Goal: Task Accomplishment & Management: Complete application form

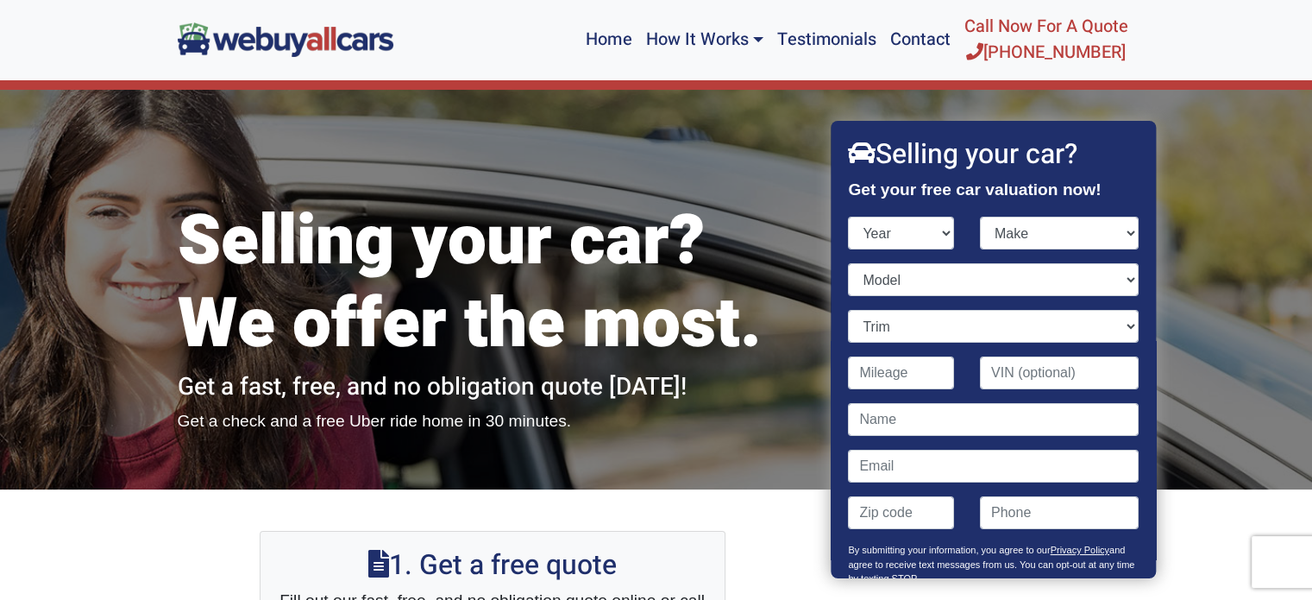
select select "2001"
click at [849, 217] on select "Year [DATE] 2024 2023 2022 2021 2020 2019 2018 2017 2016 2015 2014 2013 2012 20…" at bounding box center [902, 233] width 106 height 33
click at [1116, 230] on select "Make Acura Aston [PERSON_NAME] Audi Bentley BMW Buick Cadillac Chevrolet Chrysl…" at bounding box center [1059, 233] width 159 height 33
select select "Chevrolet"
click at [980, 217] on select "Make Acura Aston [PERSON_NAME] Audi Bentley BMW Buick Cadillac Chevrolet Chrysl…" at bounding box center [1059, 233] width 159 height 33
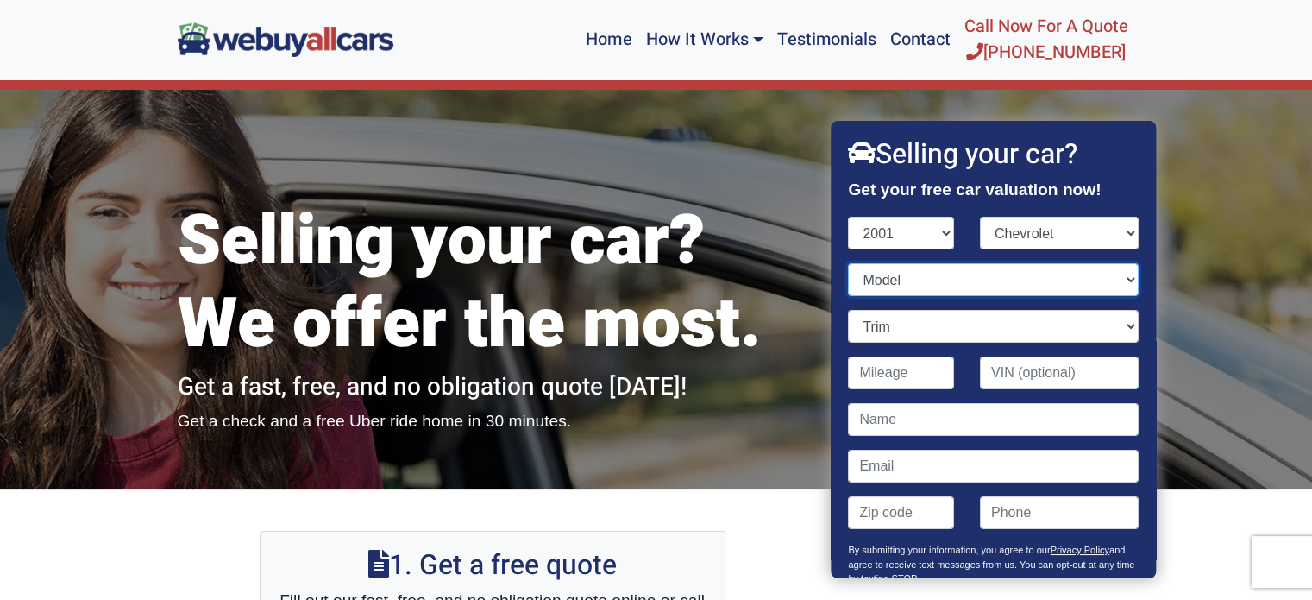
click at [1115, 279] on select "Model Astro Astro Cargo Blazer Camaro Cavalier Corvette Express Express Cargo I…" at bounding box center [994, 279] width 290 height 33
select select "Corvette"
click at [849, 263] on select "Model Astro Astro Cargo Blazer Camaro Cavalier Corvette Express Express Cargo I…" at bounding box center [994, 279] width 290 height 33
click at [1116, 323] on select "Trim 2dr Convertible (5.7L 8cyl) 2dr Coupe (5.7L 8cyl) Z06 2dr Coupe (5.7L 8cyl)" at bounding box center [994, 326] width 290 height 33
select select "2dr Convertible (5.7L 8cyl)"
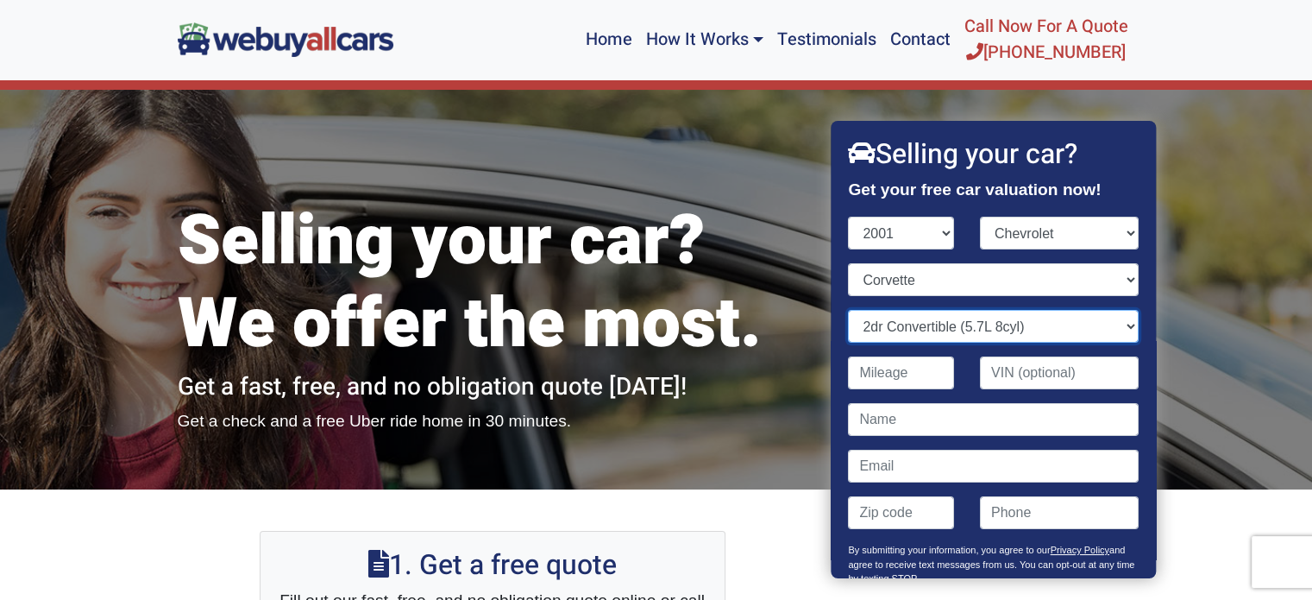
click at [849, 310] on select "Trim 2dr Convertible (5.7L 8cyl) 2dr Coupe (5.7L 8cyl) Z06 2dr Coupe (5.7L 8cyl)" at bounding box center [994, 326] width 290 height 33
click at [925, 377] on input "Contact form" at bounding box center [902, 372] width 106 height 33
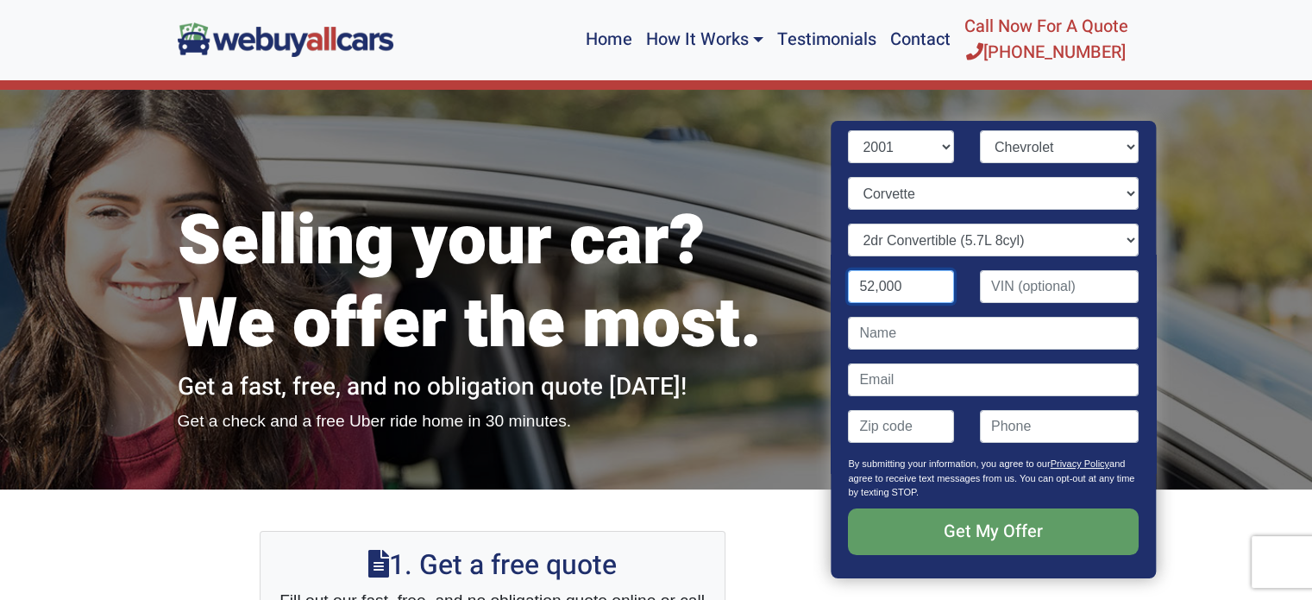
scroll to position [173, 0]
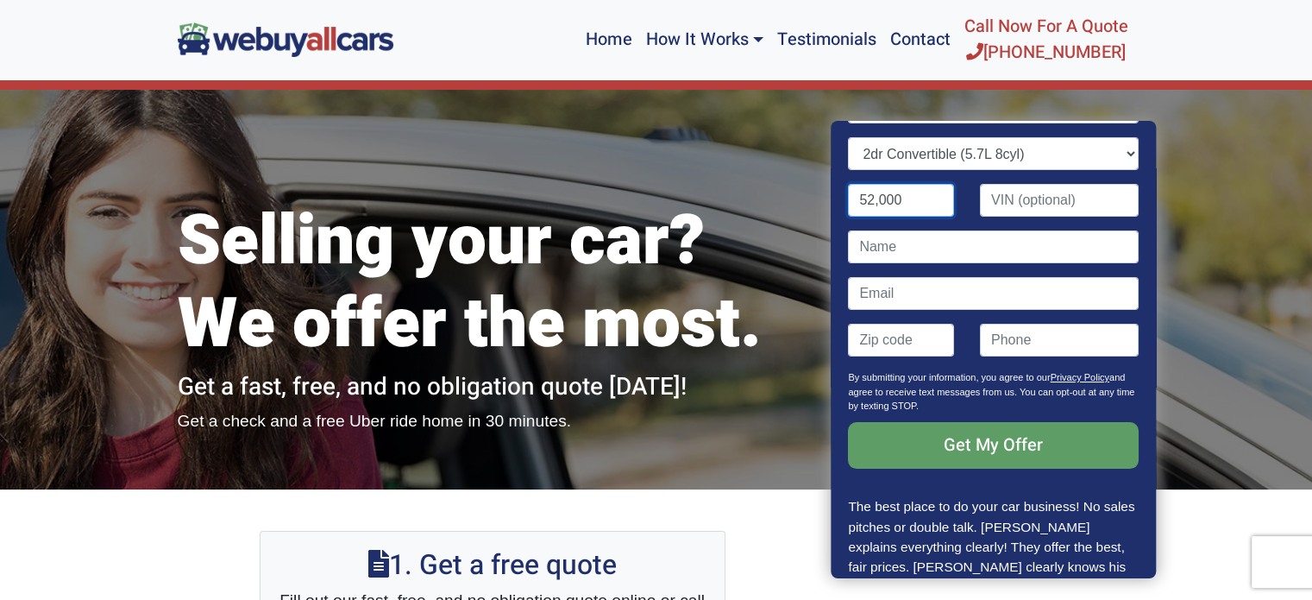
type input "52,000"
click at [934, 248] on input "Contact form" at bounding box center [994, 246] width 290 height 33
type input "[PERSON_NAME]"
type input "[PERSON_NAME][EMAIL_ADDRESS][DOMAIN_NAME]"
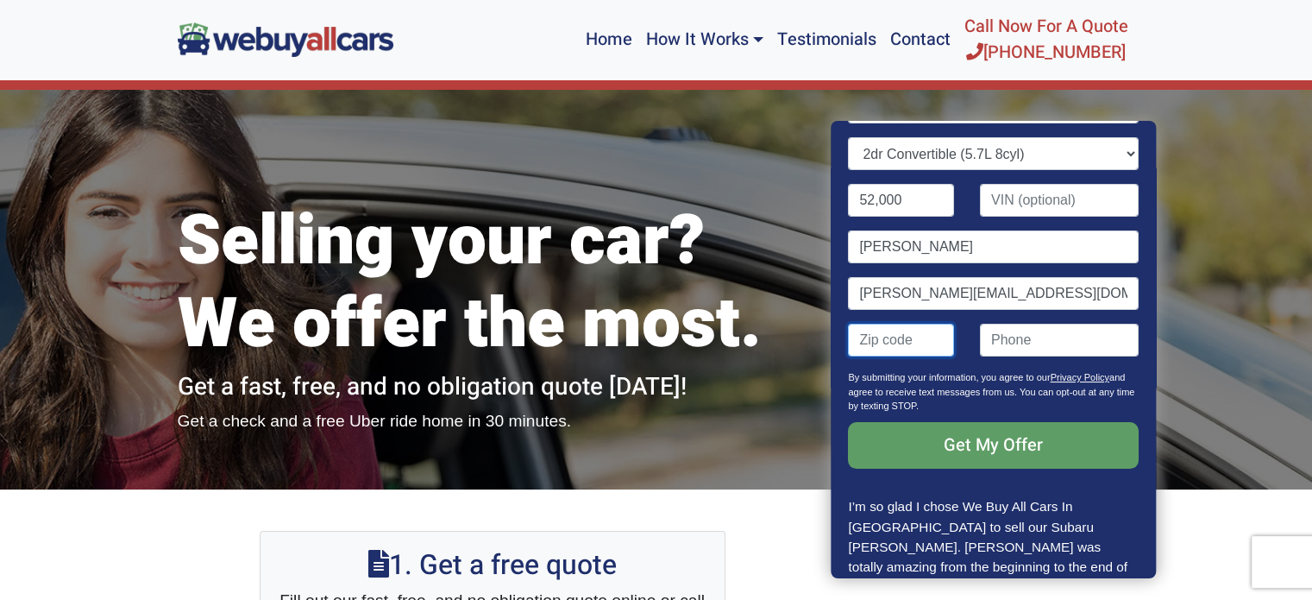
type input "18974"
click at [1066, 341] on input "2154164383" at bounding box center [1059, 340] width 159 height 33
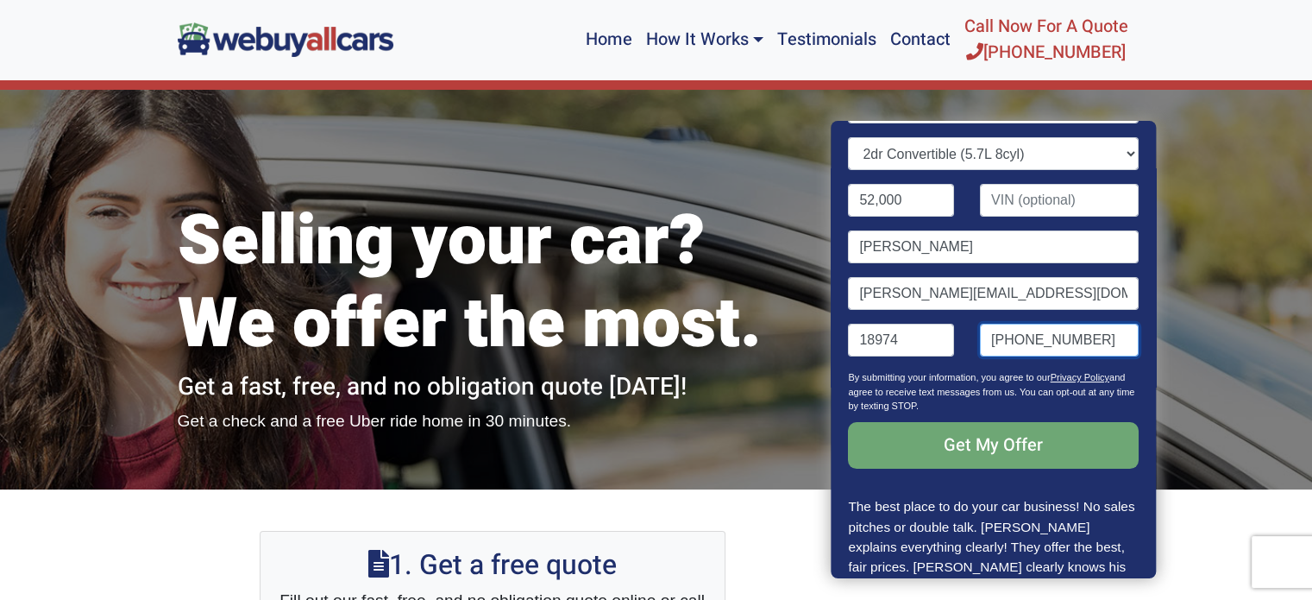
type input "[PHONE_NUMBER]"
click at [1008, 437] on input "Get My Offer" at bounding box center [994, 445] width 290 height 47
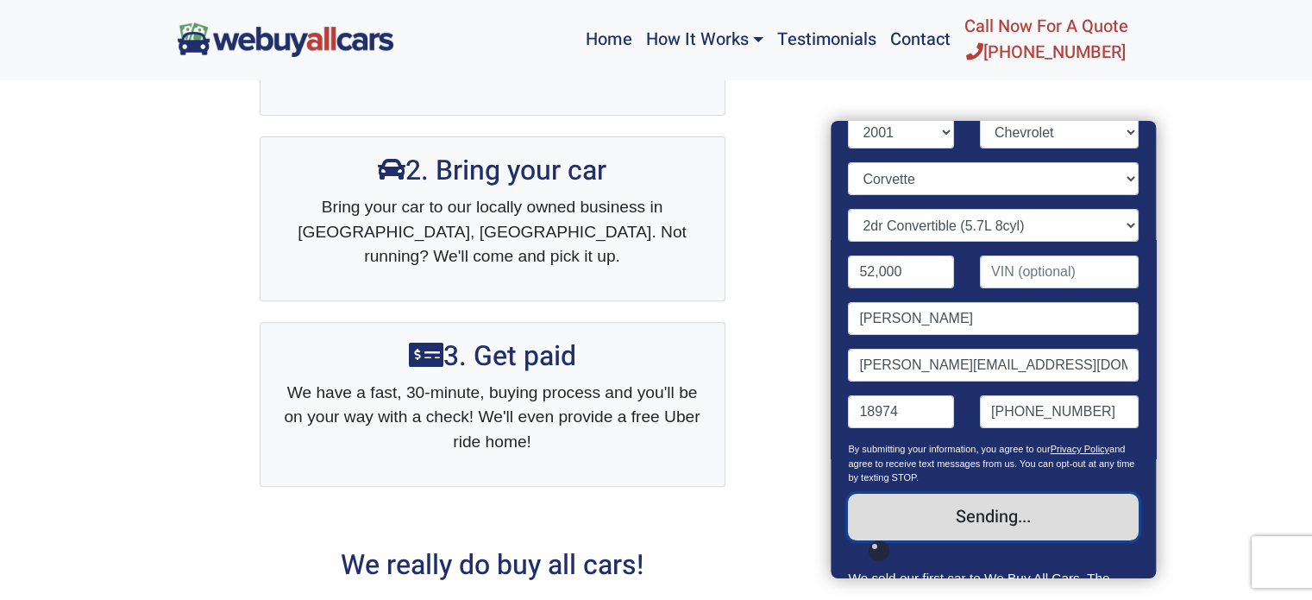
scroll to position [0, 0]
